Goal: Task Accomplishment & Management: Manage account settings

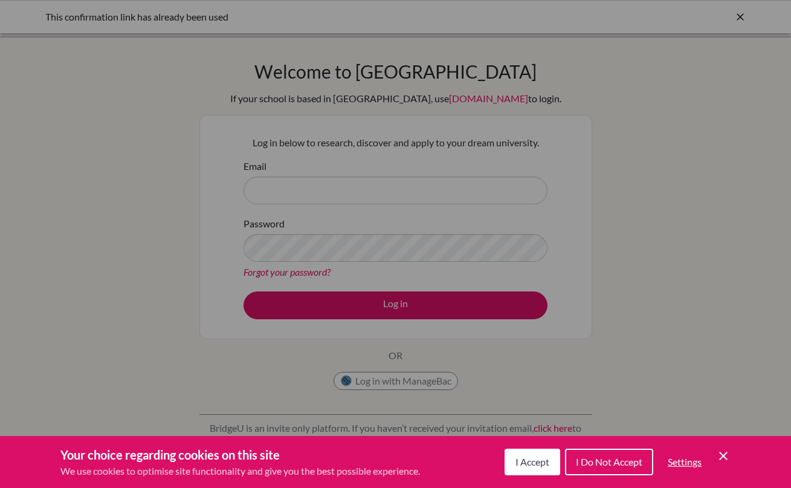
drag, startPoint x: 0, startPoint y: 0, endPoint x: 358, endPoint y: 272, distance: 449.9
click at [358, 272] on div "Cookie Preferences" at bounding box center [395, 244] width 791 height 488
click at [537, 465] on span "I Accept" at bounding box center [532, 461] width 34 height 11
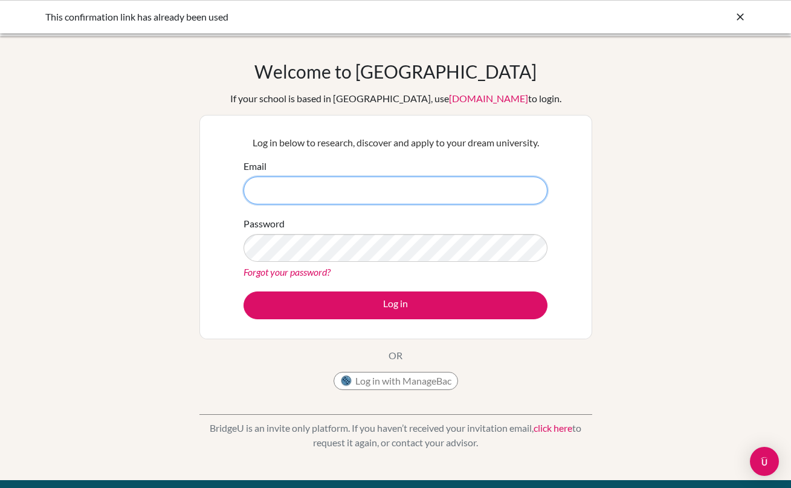
click at [439, 198] on input "Email" at bounding box center [396, 190] width 304 height 28
type input "[EMAIL_ADDRESS][DOMAIN_NAME]"
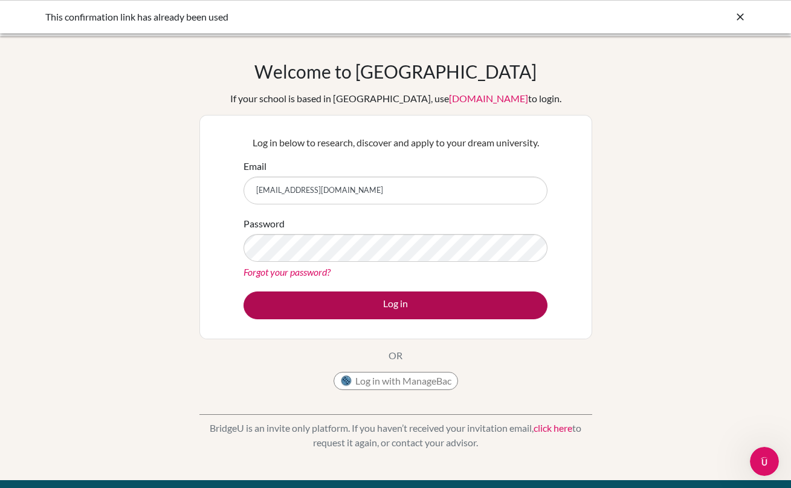
click at [360, 300] on button "Log in" at bounding box center [396, 305] width 304 height 28
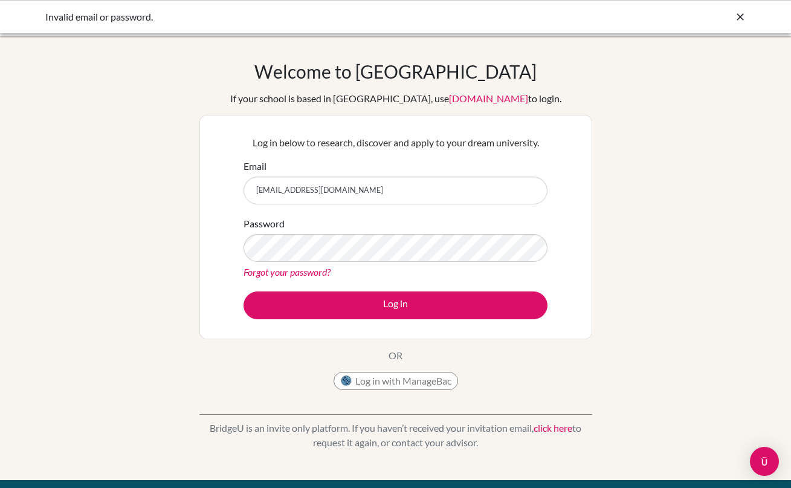
click at [435, 271] on div "Forgot your password?" at bounding box center [396, 272] width 304 height 15
click at [329, 273] on link "Forgot your password?" at bounding box center [287, 271] width 87 height 11
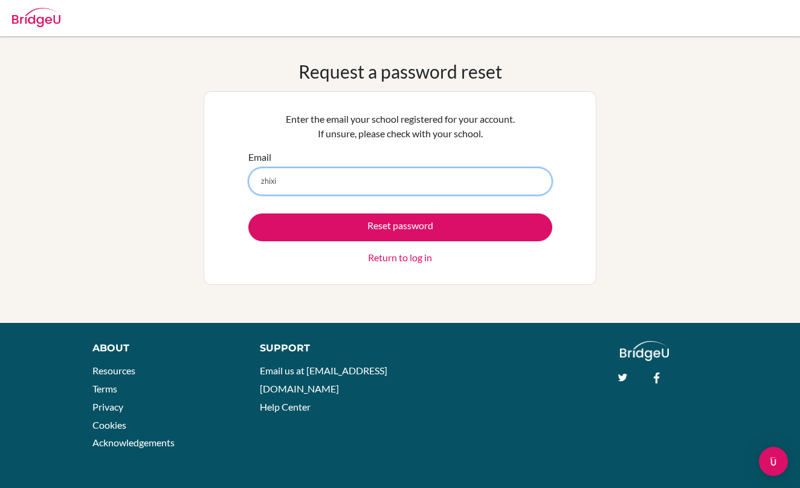
type input "[EMAIL_ADDRESS][DOMAIN_NAME]"
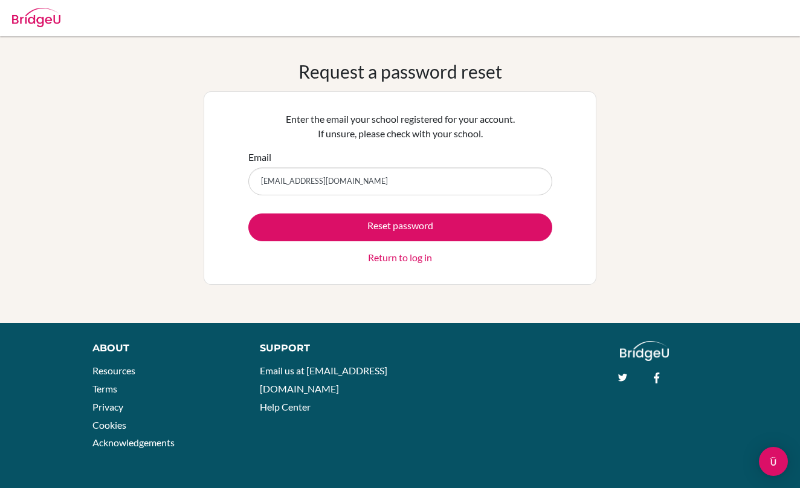
click at [366, 176] on input "[EMAIL_ADDRESS][DOMAIN_NAME]" at bounding box center [400, 181] width 304 height 28
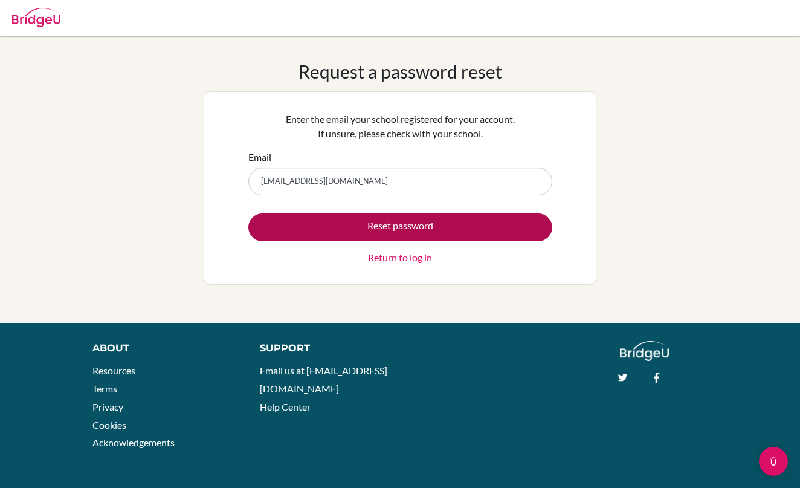
click at [363, 224] on button "Reset password" at bounding box center [400, 227] width 304 height 28
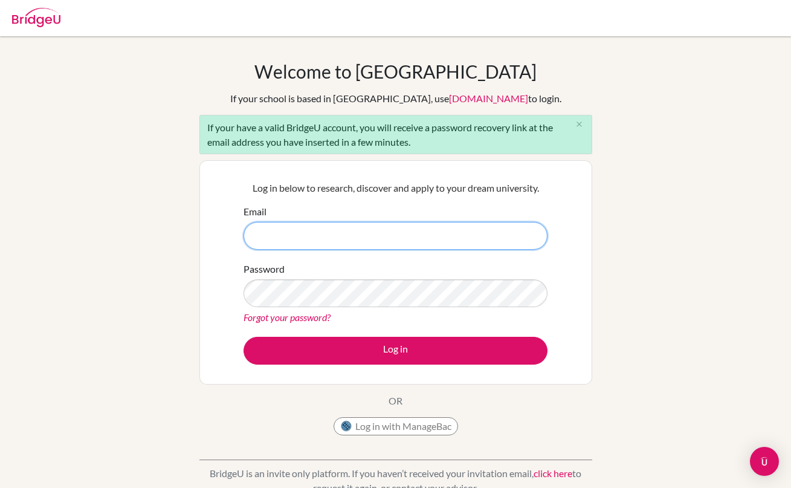
type input "[EMAIL_ADDRESS][DOMAIN_NAME]"
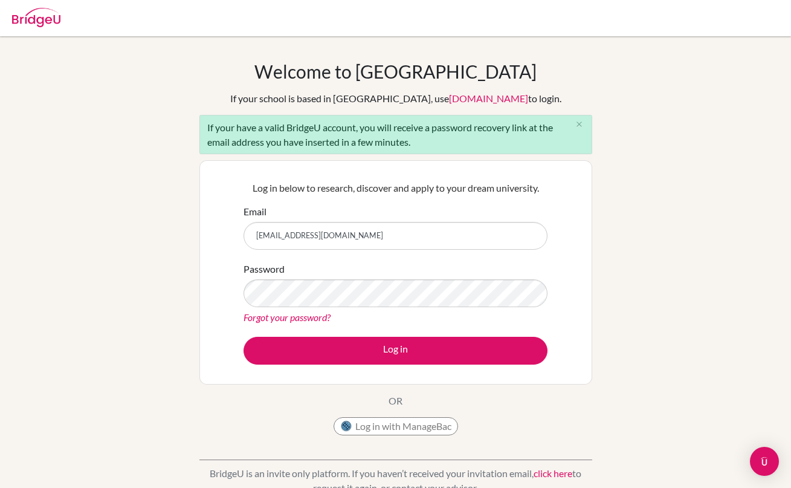
click at [429, 312] on div "Forgot your password?" at bounding box center [396, 317] width 304 height 15
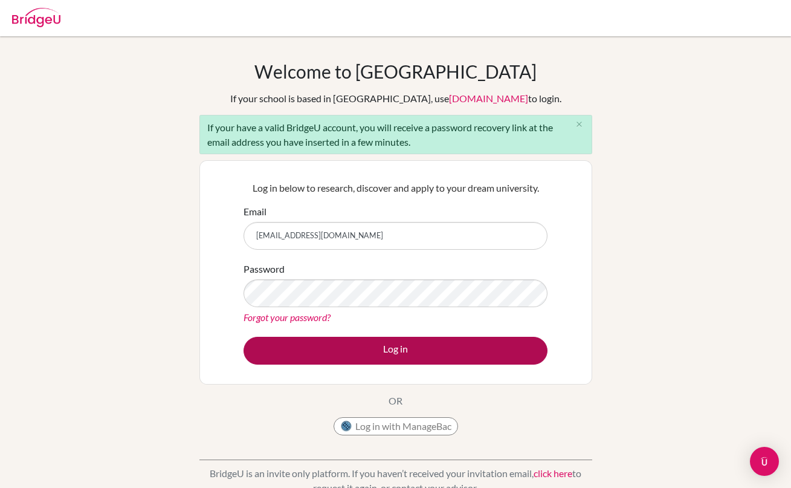
click at [398, 342] on button "Log in" at bounding box center [396, 351] width 304 height 28
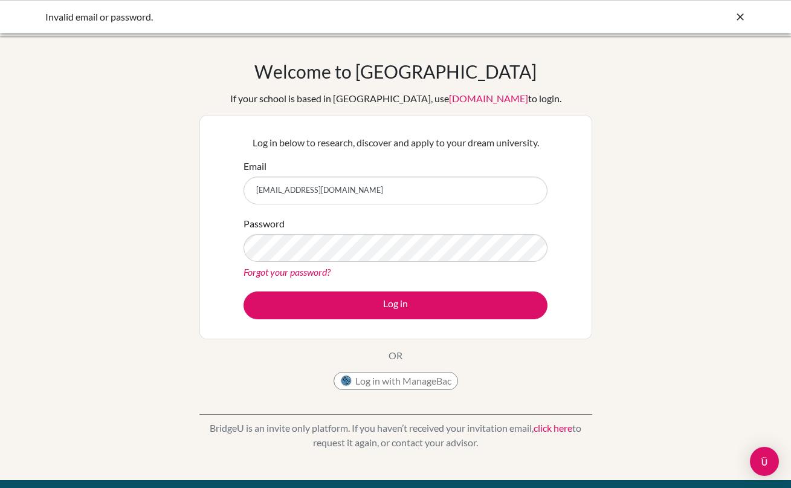
click at [448, 230] on div "Password Forgot your password?" at bounding box center [396, 247] width 304 height 63
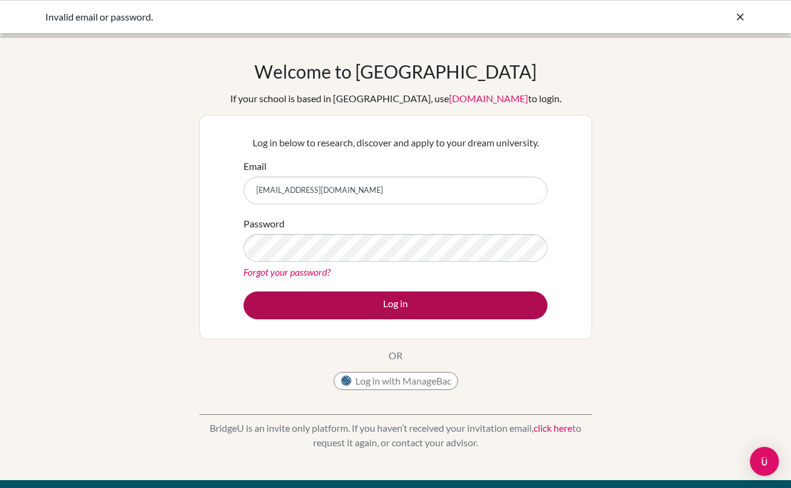
click at [418, 293] on button "Log in" at bounding box center [396, 305] width 304 height 28
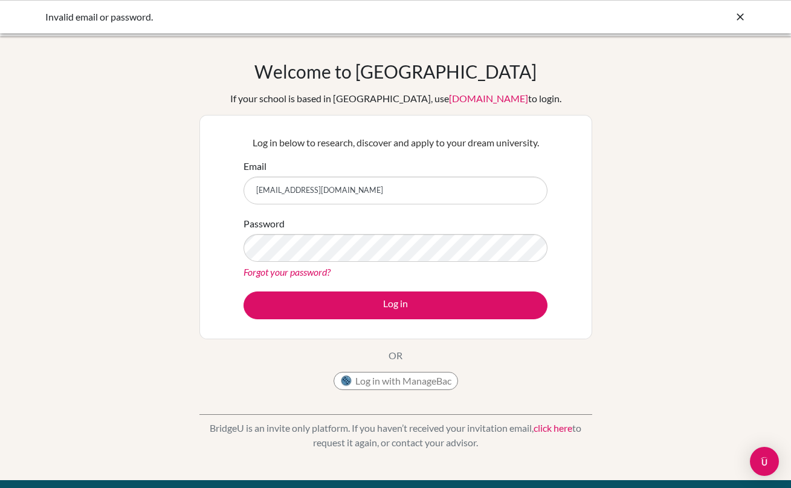
click at [423, 139] on p "Log in below to research, discover and apply to your dream university." at bounding box center [396, 142] width 304 height 15
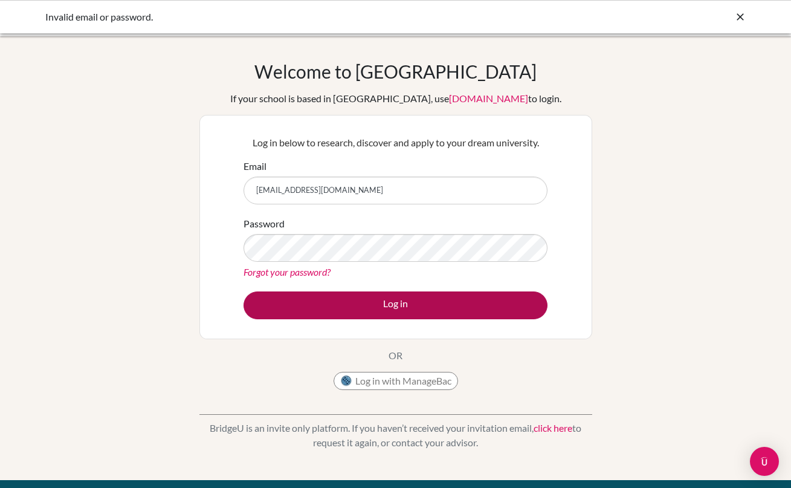
click at [421, 297] on button "Log in" at bounding box center [396, 305] width 304 height 28
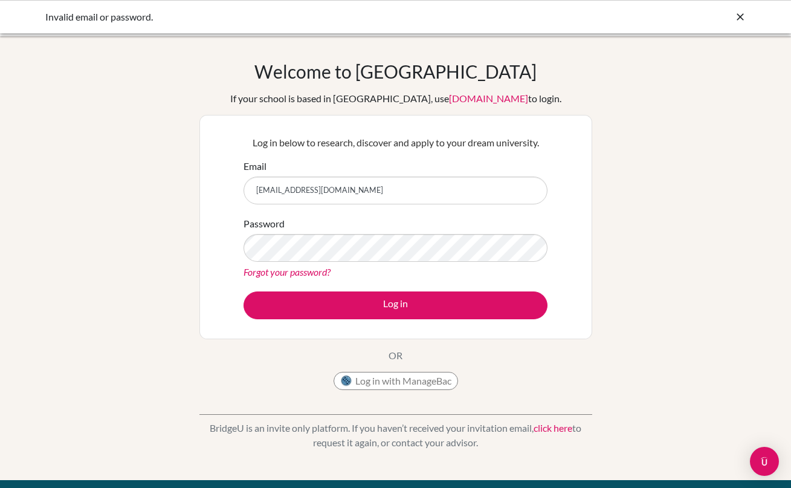
click at [446, 231] on div "Password Forgot your password?" at bounding box center [396, 247] width 304 height 63
click at [384, 192] on input "zhixianh.sthl@thscool.edu.vn" at bounding box center [396, 190] width 304 height 28
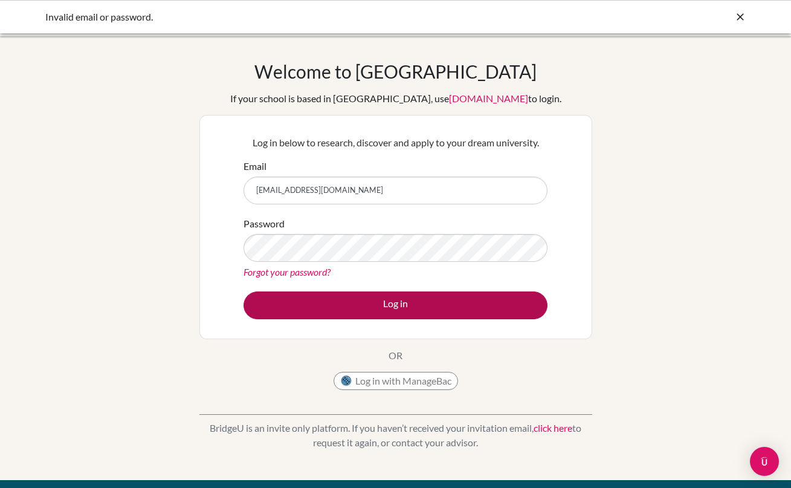
click at [438, 292] on button "Log in" at bounding box center [396, 305] width 304 height 28
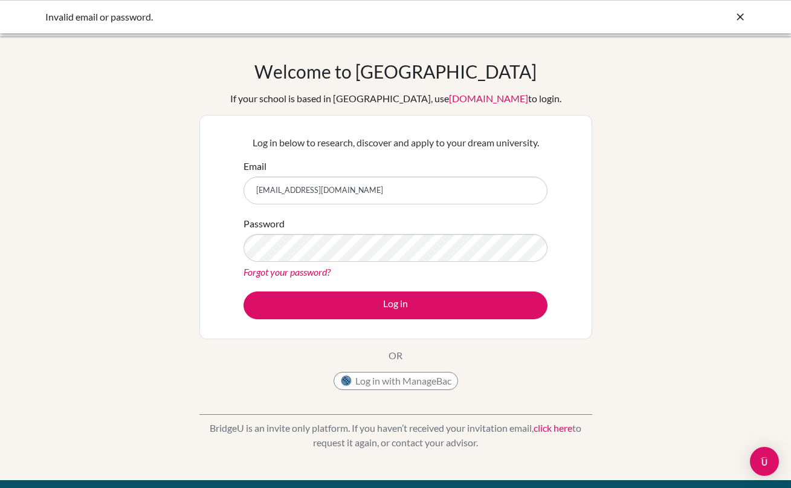
click at [173, 114] on div "Welcome to [GEOGRAPHIC_DATA] If your school is based in [GEOGRAPHIC_DATA], use …" at bounding box center [395, 257] width 791 height 395
click at [294, 274] on link "Forgot your password?" at bounding box center [287, 271] width 87 height 11
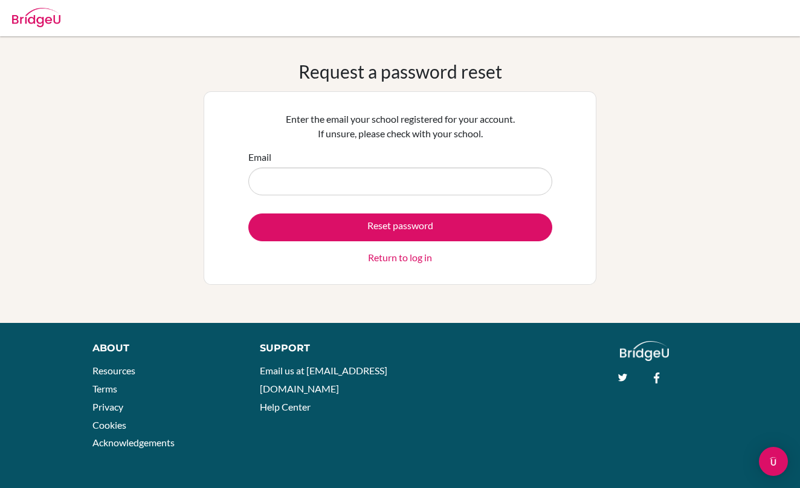
click at [296, 179] on input "Email" at bounding box center [400, 181] width 304 height 28
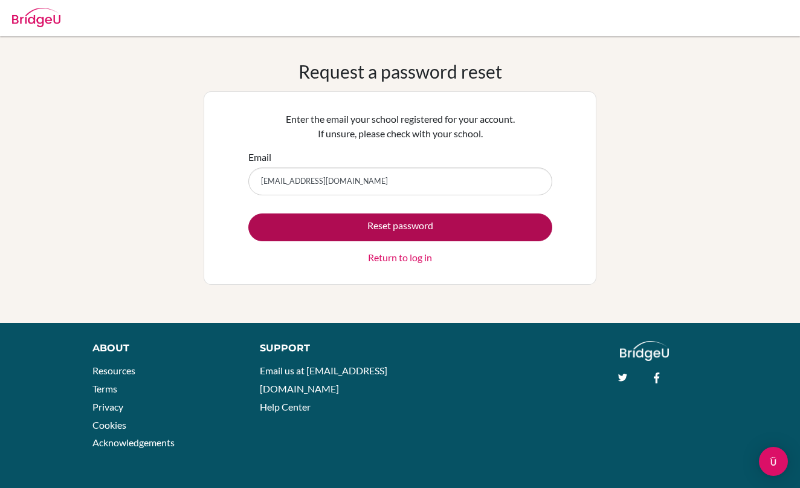
type input "[EMAIL_ADDRESS][DOMAIN_NAME]"
click at [355, 222] on button "Reset password" at bounding box center [400, 227] width 304 height 28
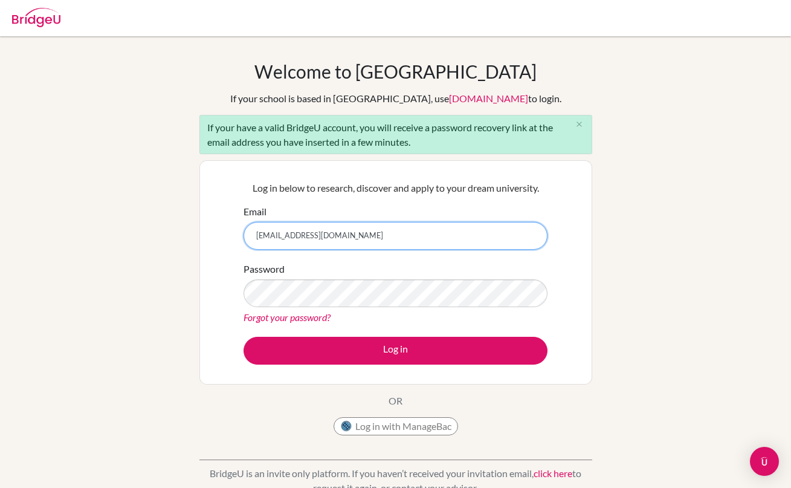
click at [318, 237] on input "[EMAIL_ADDRESS][DOMAIN_NAME]" at bounding box center [396, 236] width 304 height 28
type input "[EMAIL_ADDRESS][DOMAIN_NAME]"
click at [435, 262] on div "Password Forgot your password?" at bounding box center [396, 293] width 304 height 63
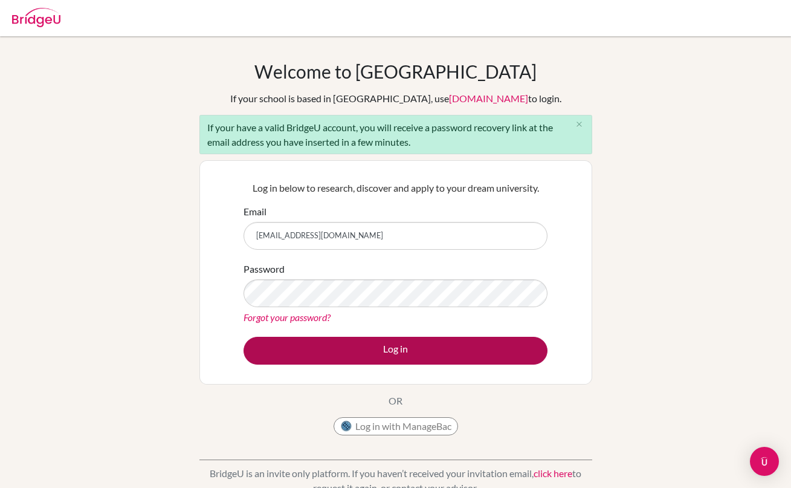
click at [374, 347] on button "Log in" at bounding box center [396, 351] width 304 height 28
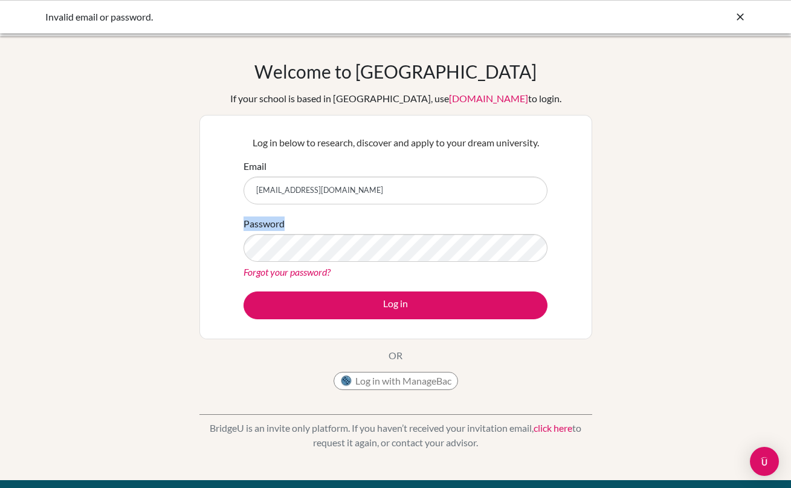
click at [432, 216] on div "Password Forgot your password?" at bounding box center [396, 247] width 304 height 63
click at [419, 225] on div "Password Forgot your password?" at bounding box center [396, 247] width 304 height 63
click at [427, 274] on div "Forgot your password?" at bounding box center [396, 272] width 304 height 15
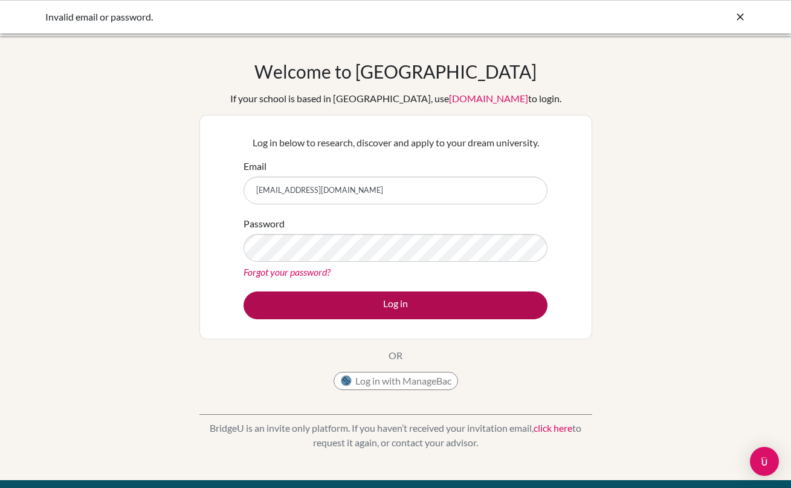
click at [313, 292] on button "Log in" at bounding box center [396, 305] width 304 height 28
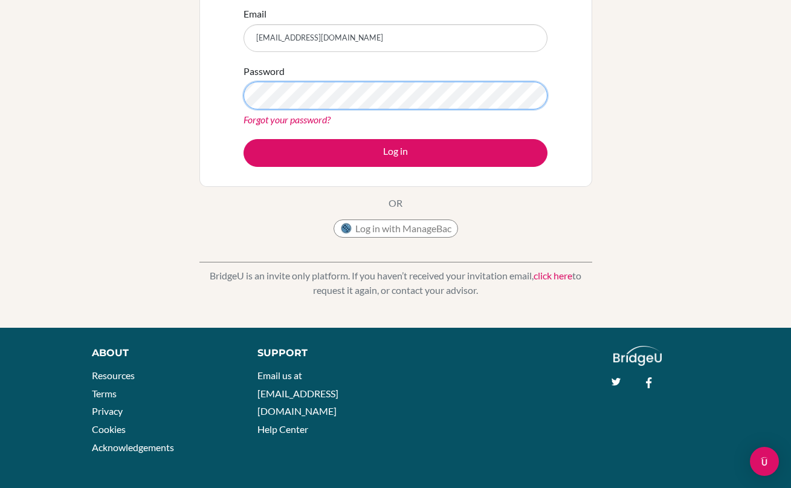
scroll to position [150, 0]
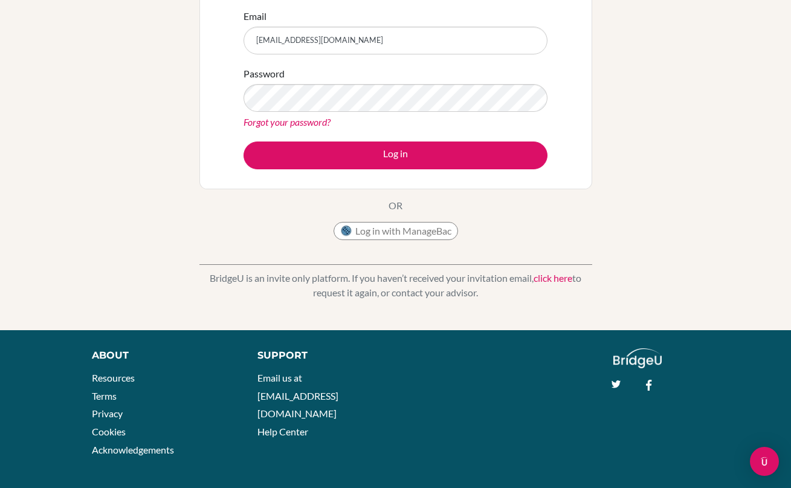
click at [364, 227] on button "Log in with ManageBac" at bounding box center [396, 231] width 124 height 18
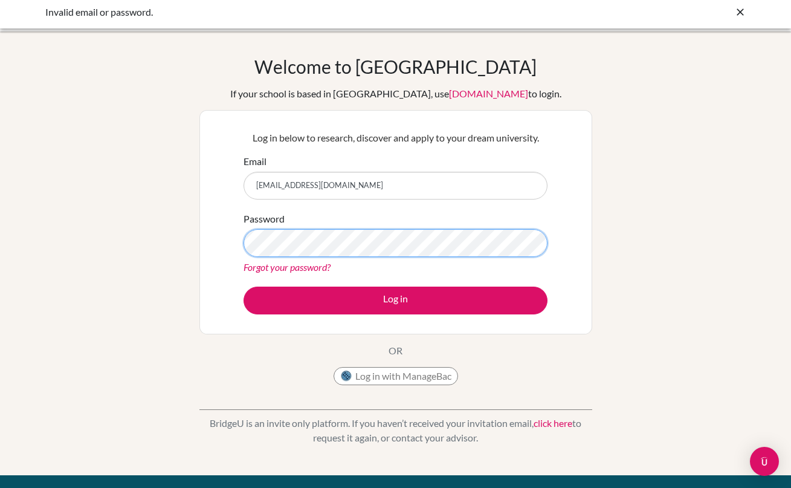
scroll to position [0, 0]
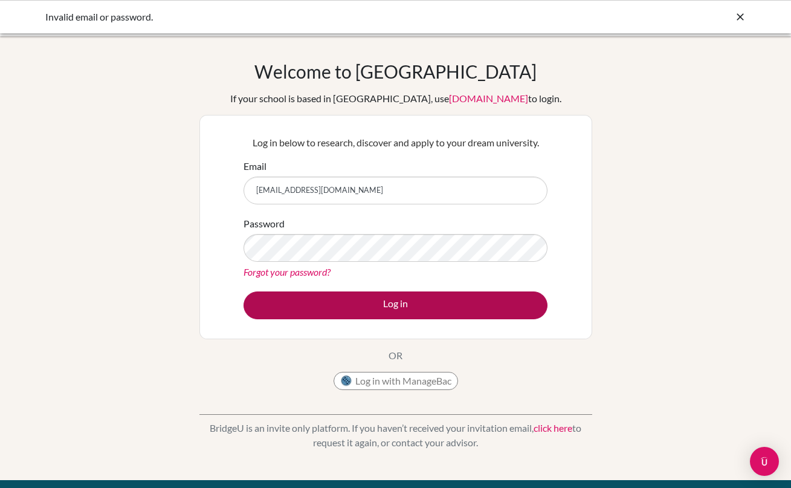
click at [322, 302] on button "Log in" at bounding box center [396, 305] width 304 height 28
